Goal: Information Seeking & Learning: Learn about a topic

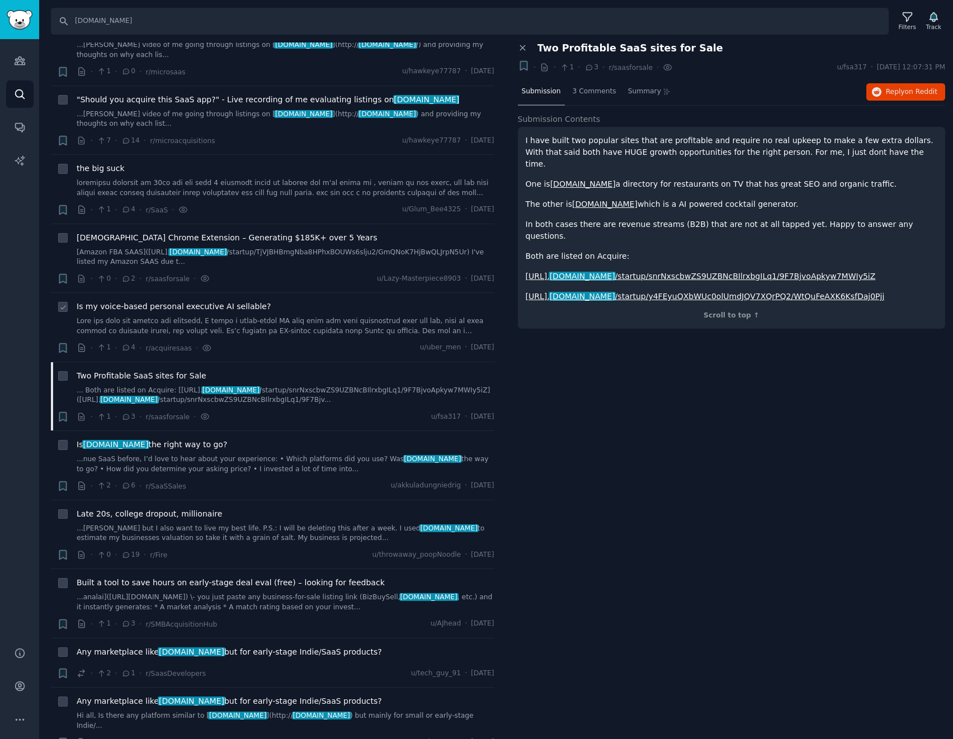
scroll to position [112, 0]
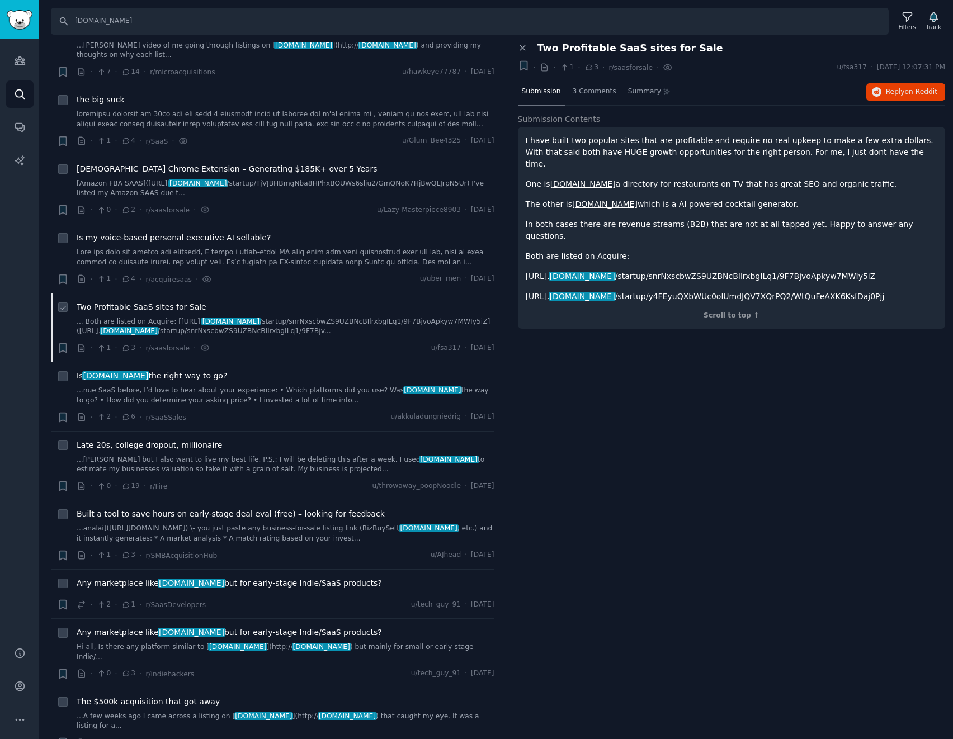
click at [331, 317] on link "... Both are listed on Acquire: [[URL]. [DOMAIN_NAME] /startup/snrNxscbwZS9UZBN…" at bounding box center [286, 327] width 418 height 20
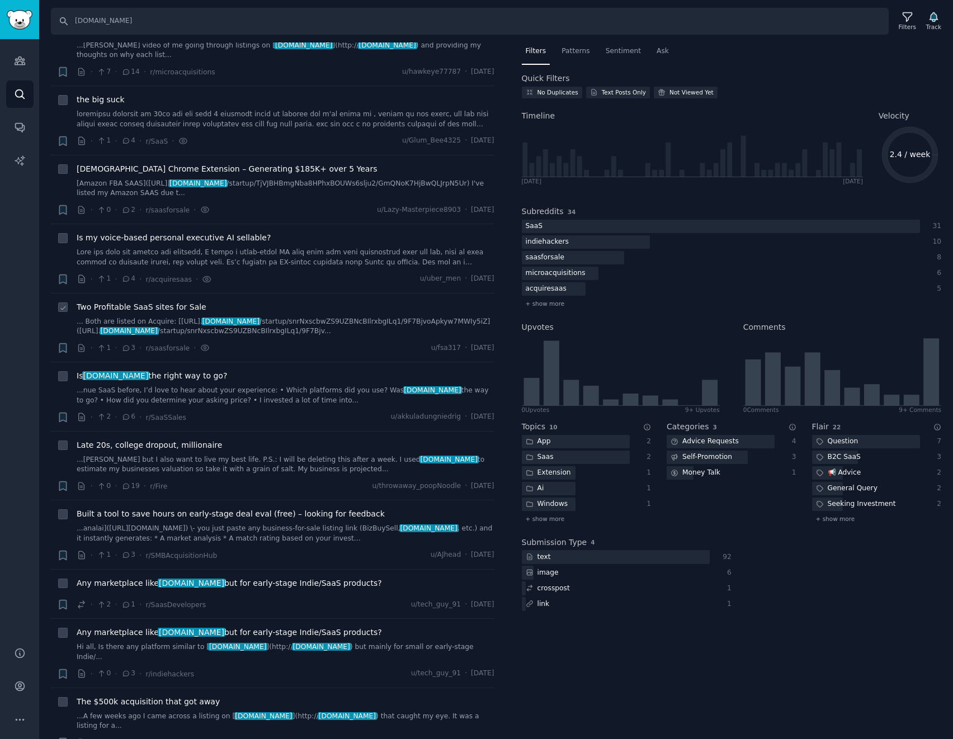
click at [332, 317] on link "... Both are listed on Acquire: [[URL]. [DOMAIN_NAME] /startup/snrNxscbwZS9UZBN…" at bounding box center [286, 327] width 418 height 20
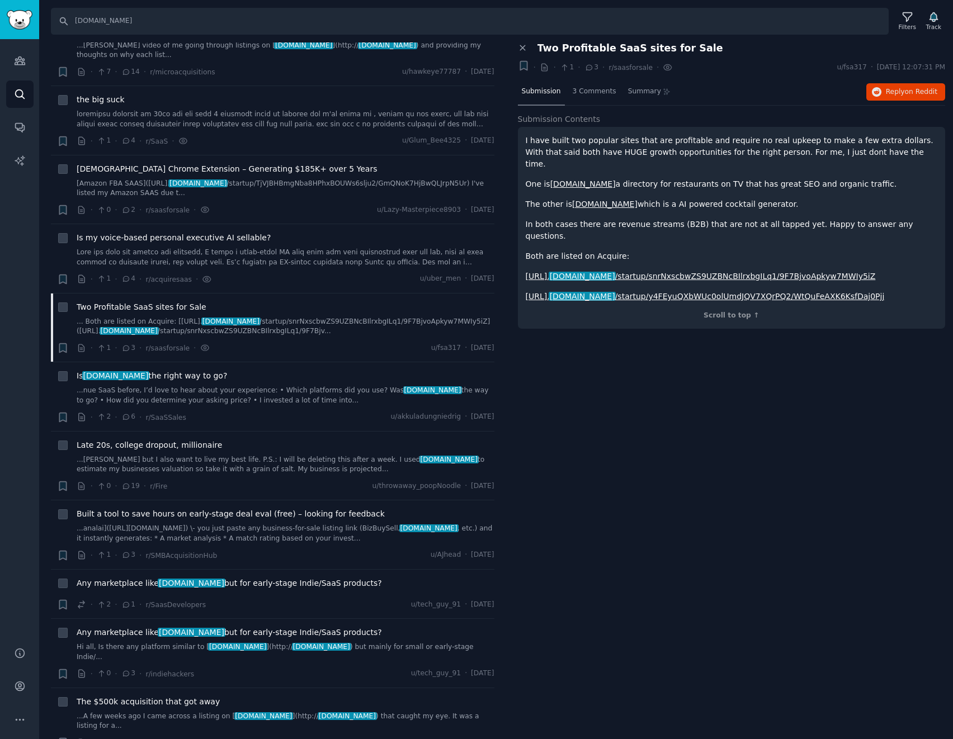
click at [676, 147] on p "I have built two popular sites that are profitable and require no real upkeep t…" at bounding box center [732, 152] width 412 height 35
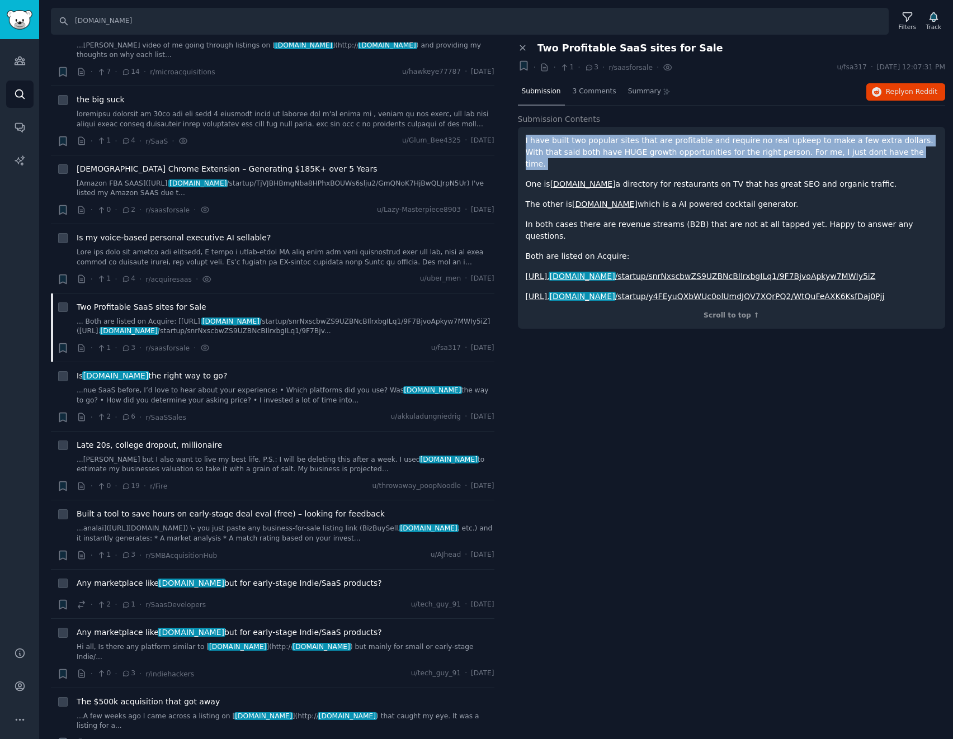
click at [676, 147] on p "I have built two popular sites that are profitable and require no real upkeep t…" at bounding box center [732, 152] width 412 height 35
click at [692, 145] on p "I have built two popular sites that are profitable and require no real upkeep t…" at bounding box center [732, 152] width 412 height 35
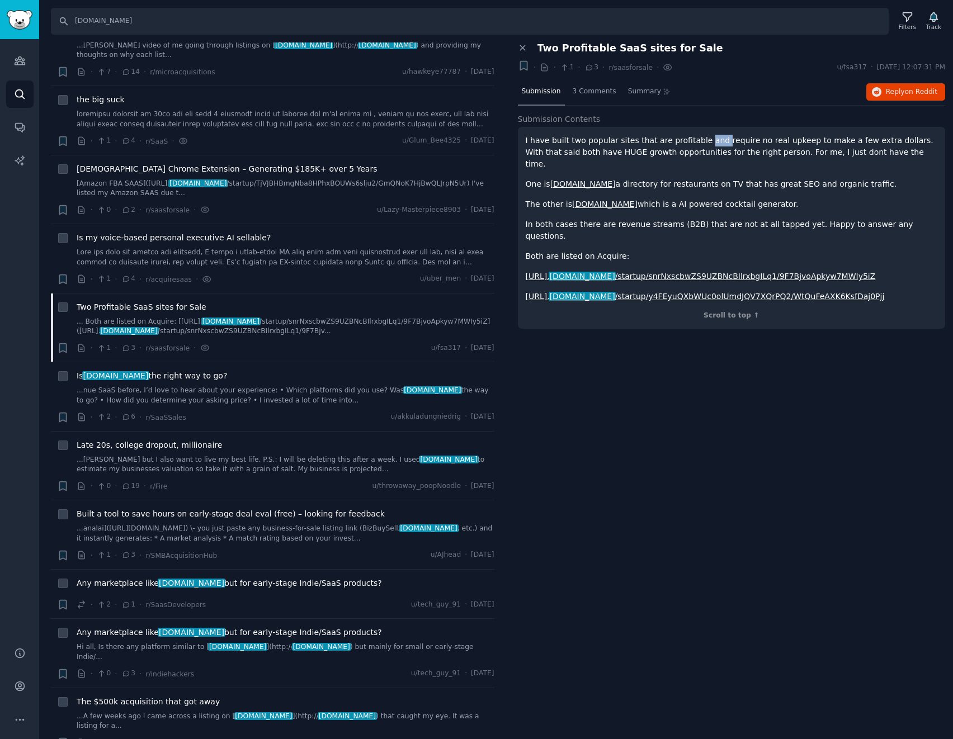
click at [692, 145] on p "I have built two popular sites that are profitable and require no real upkeep t…" at bounding box center [732, 152] width 412 height 35
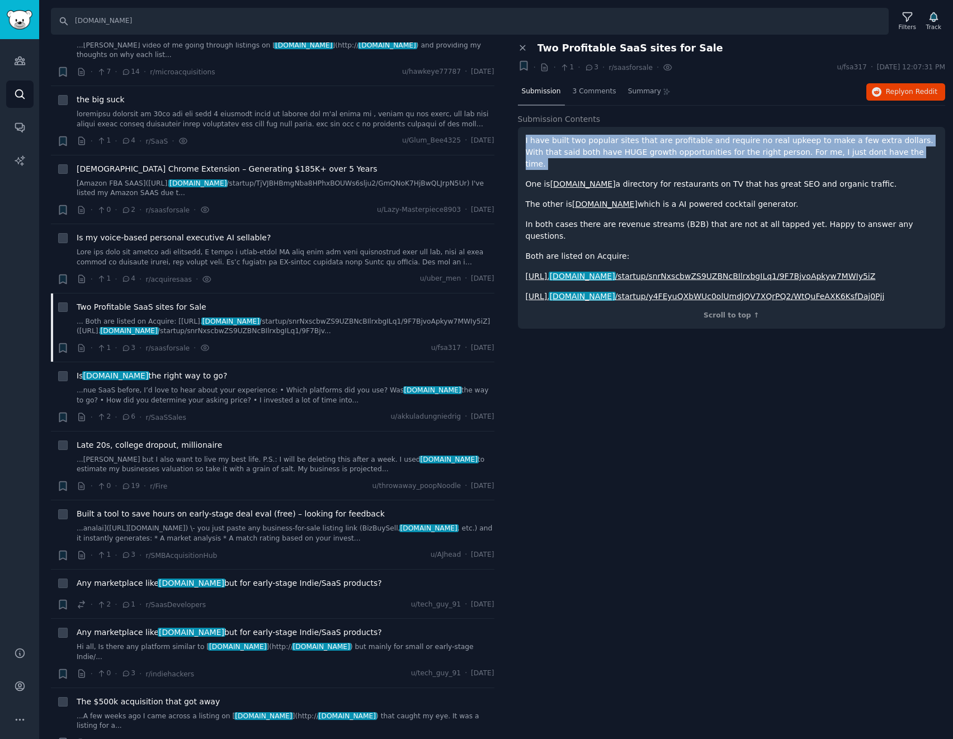
click at [692, 145] on p "I have built two popular sites that are profitable and require no real upkeep t…" at bounding box center [732, 152] width 412 height 35
click at [671, 144] on p "I have built two popular sites that are profitable and require no real upkeep t…" at bounding box center [732, 152] width 412 height 35
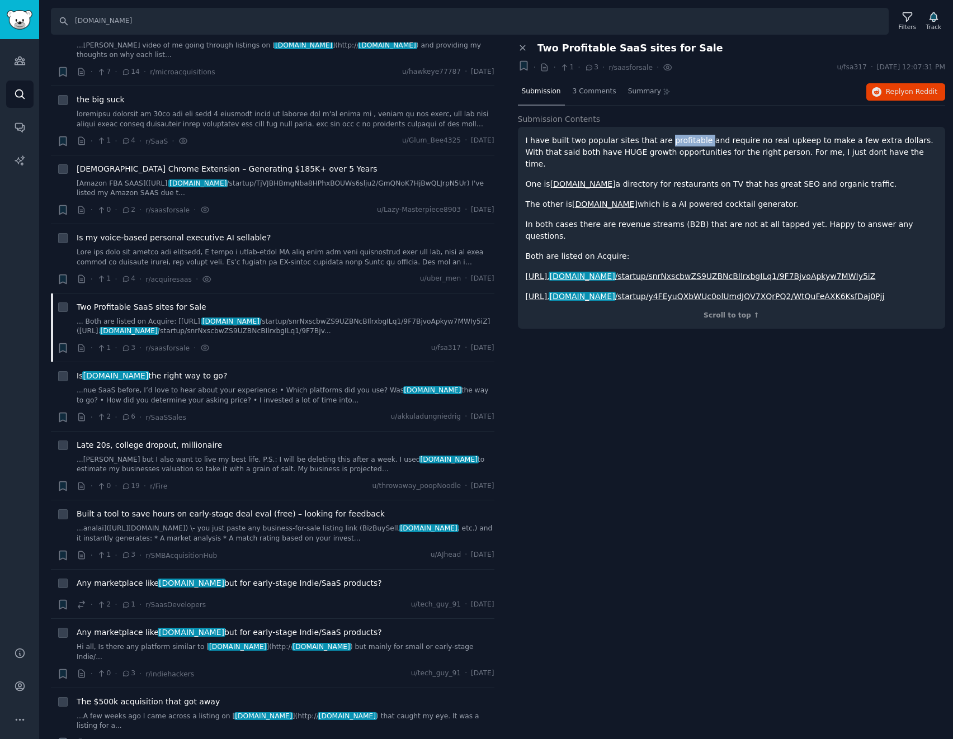
click at [671, 144] on p "I have built two popular sites that are profitable and require no real upkeep t…" at bounding box center [732, 152] width 412 height 35
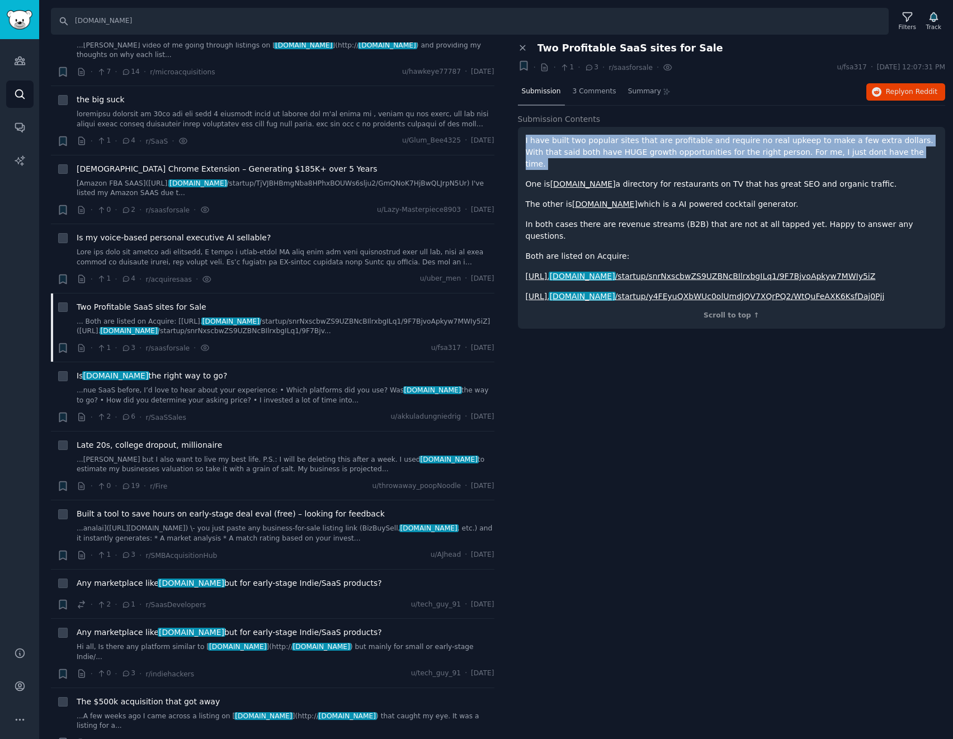
click at [671, 144] on p "I have built two popular sites that are profitable and require no real upkeep t…" at bounding box center [732, 152] width 412 height 35
click at [659, 143] on p "I have built two popular sites that are profitable and require no real upkeep t…" at bounding box center [732, 152] width 412 height 35
click at [685, 148] on p "I have built two popular sites that are profitable and require no real upkeep t…" at bounding box center [732, 152] width 412 height 35
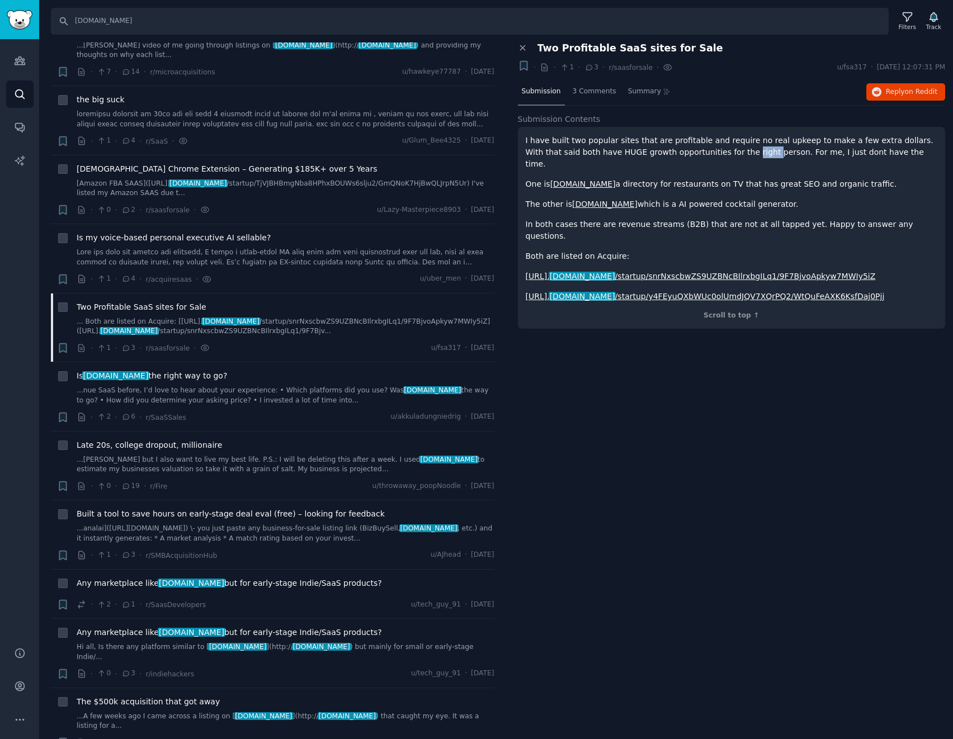
click at [685, 148] on p "I have built two popular sites that are profitable and require no real upkeep t…" at bounding box center [732, 152] width 412 height 35
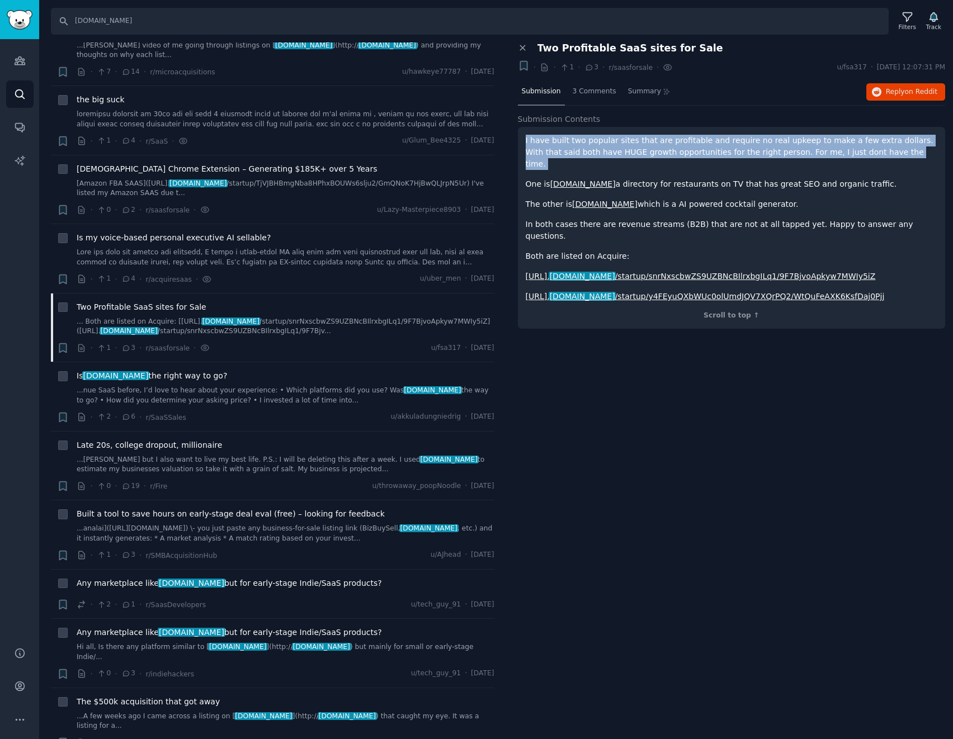
click at [685, 148] on p "I have built two popular sites that are profitable and require no real upkeep t…" at bounding box center [732, 152] width 412 height 35
click at [653, 143] on p "I have built two popular sites that are profitable and require no real upkeep t…" at bounding box center [732, 152] width 412 height 35
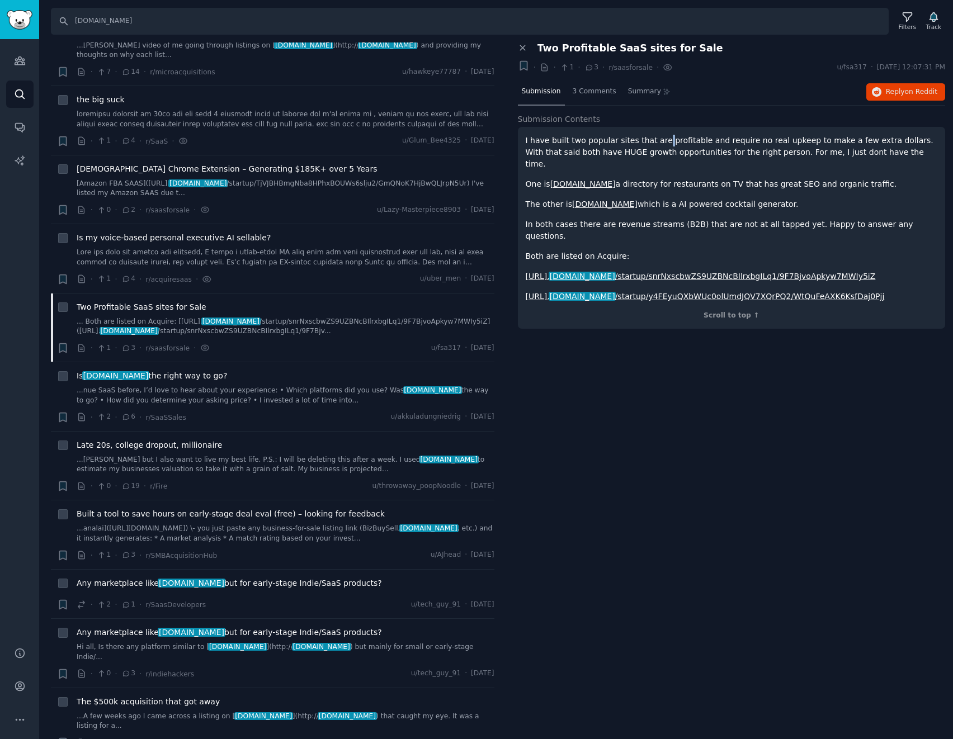
click at [653, 143] on p "I have built two popular sites that are profitable and require no real upkeep t…" at bounding box center [732, 152] width 412 height 35
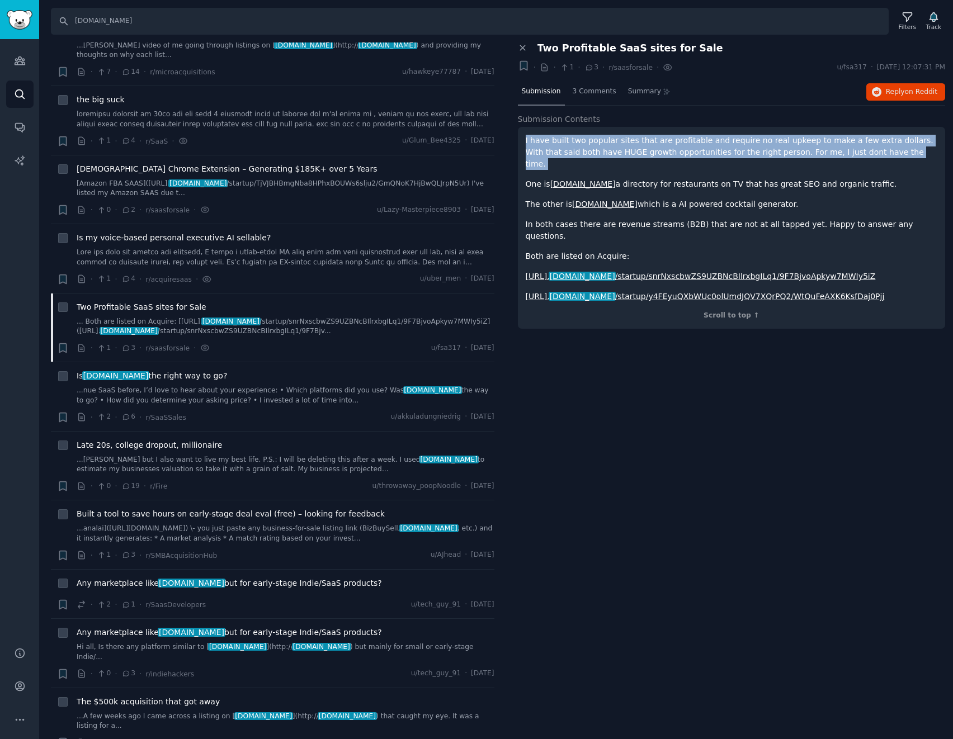
click at [653, 143] on p "I have built two popular sites that are profitable and require no real upkeep t…" at bounding box center [732, 152] width 412 height 35
click at [631, 144] on p "I have built two popular sites that are profitable and require no real upkeep t…" at bounding box center [732, 152] width 412 height 35
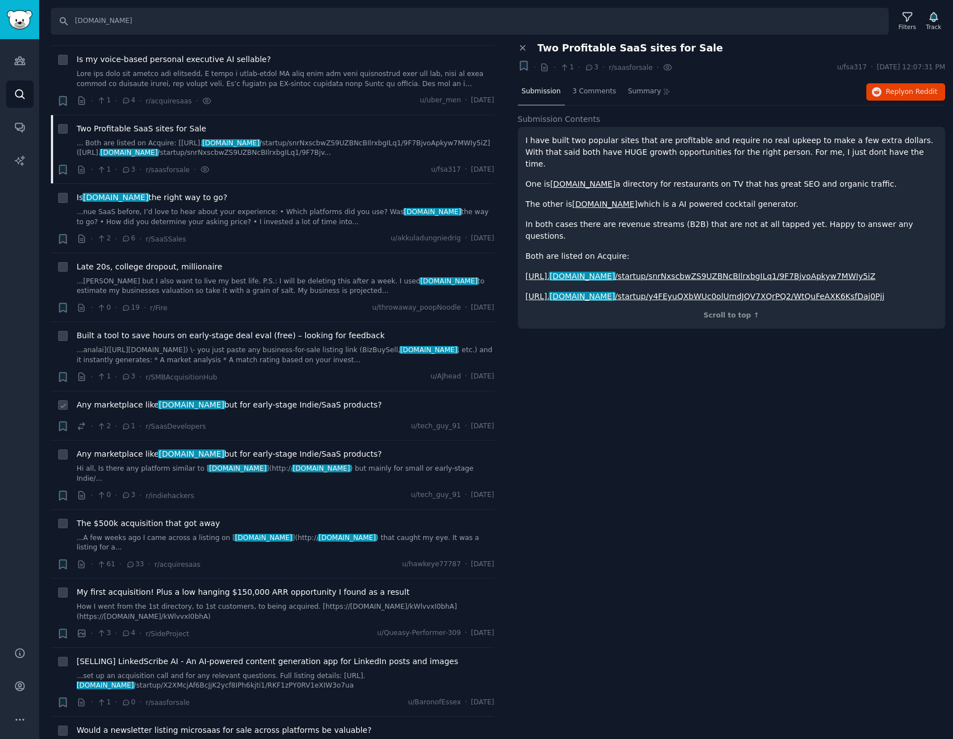
scroll to position [336, 0]
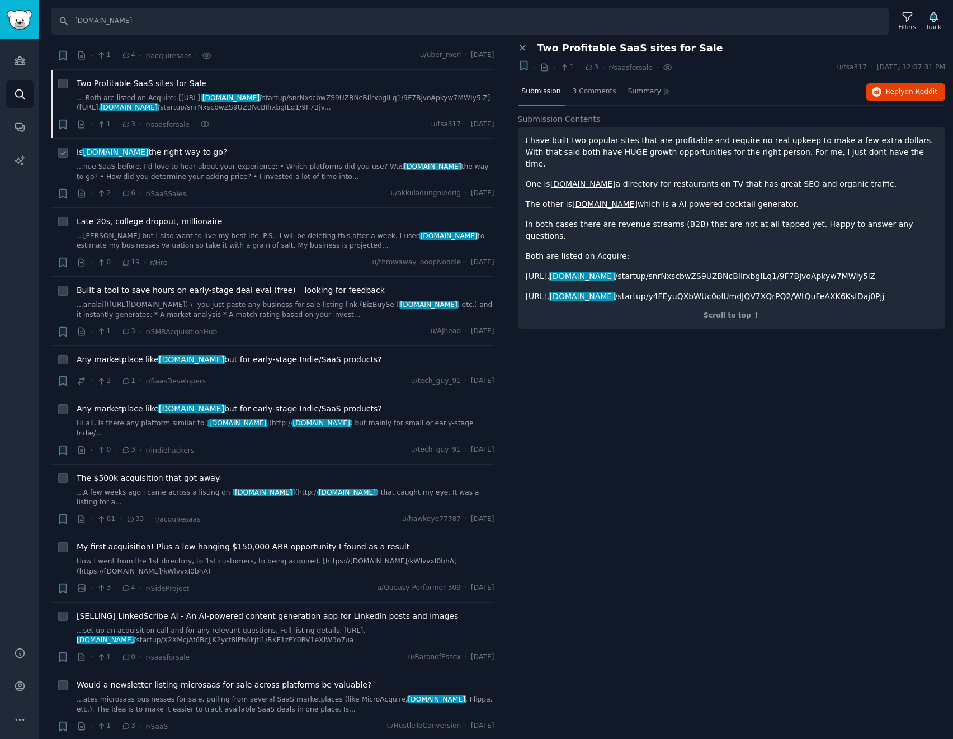
click at [261, 162] on link "...nue SaaS before, I’d love to hear about your experience: • Which platforms d…" at bounding box center [286, 172] width 418 height 20
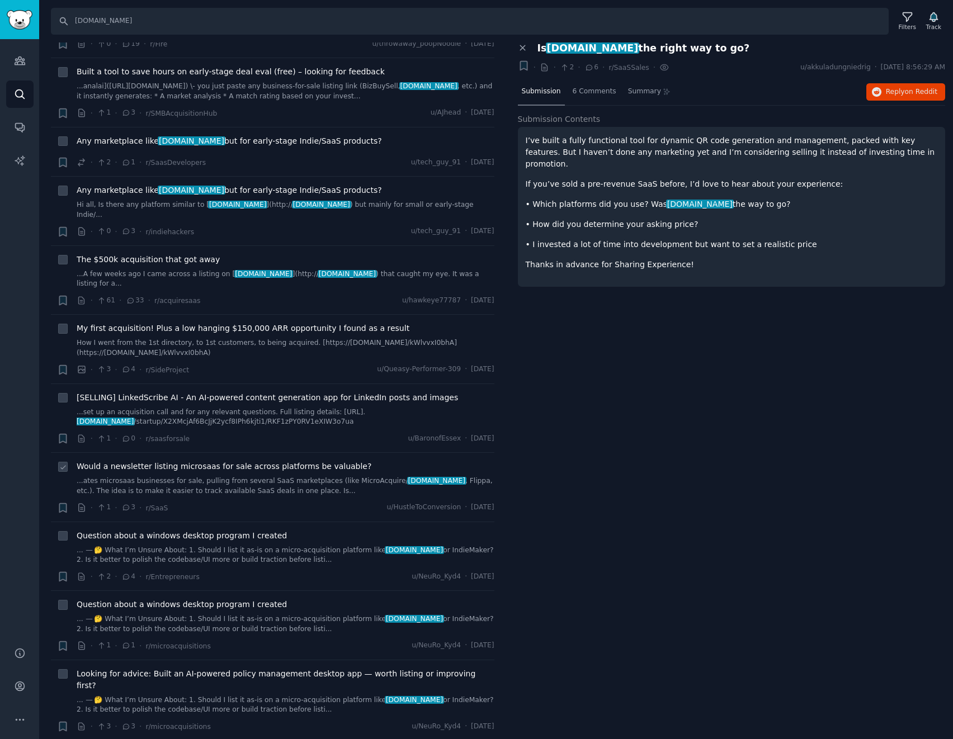
scroll to position [559, 0]
